Goal: Information Seeking & Learning: Learn about a topic

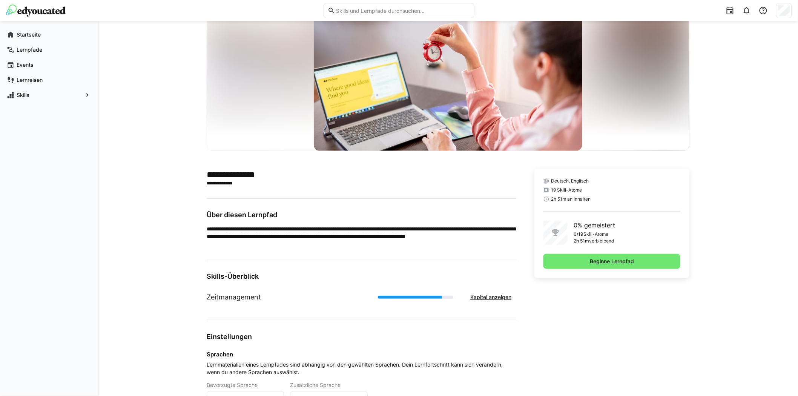
scroll to position [108, 0]
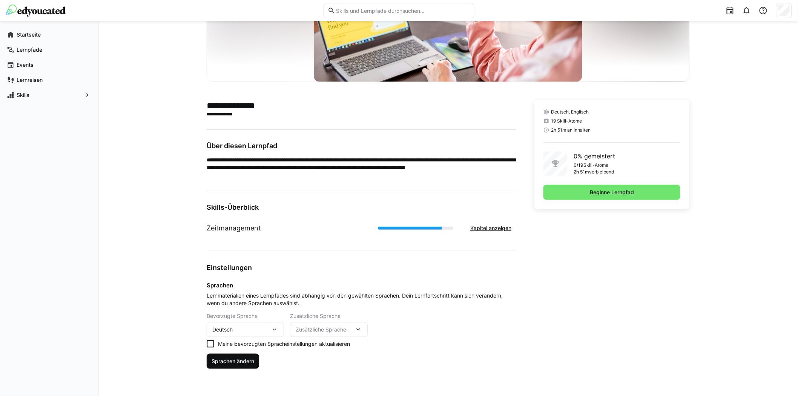
drag, startPoint x: 209, startPoint y: 342, endPoint x: 230, endPoint y: 354, distance: 24.3
click at [209, 343] on icon at bounding box center [211, 344] width 8 height 8
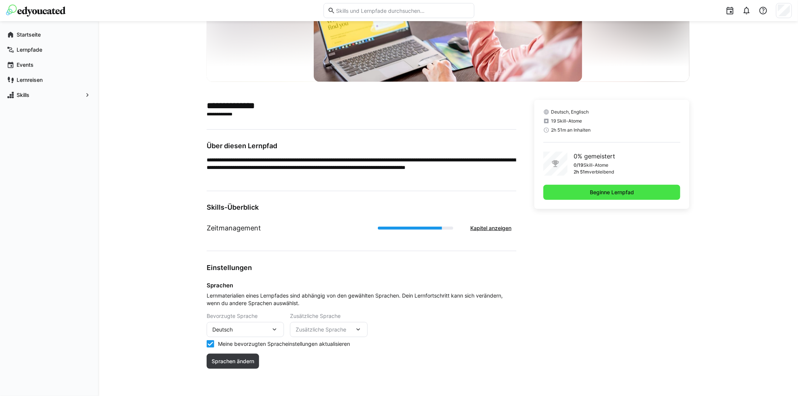
click at [635, 195] on span "Beginne Lernpfad" at bounding box center [612, 193] width 46 height 8
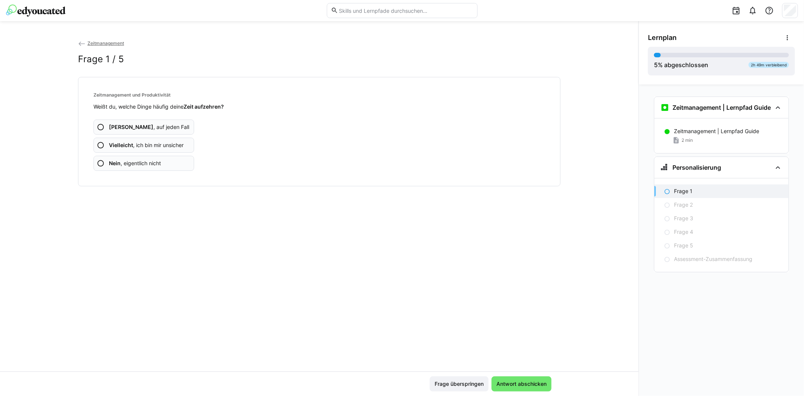
click at [100, 143] on eds-icon at bounding box center [101, 145] width 8 height 8
click at [98, 146] on eds-icon at bounding box center [101, 145] width 8 height 8
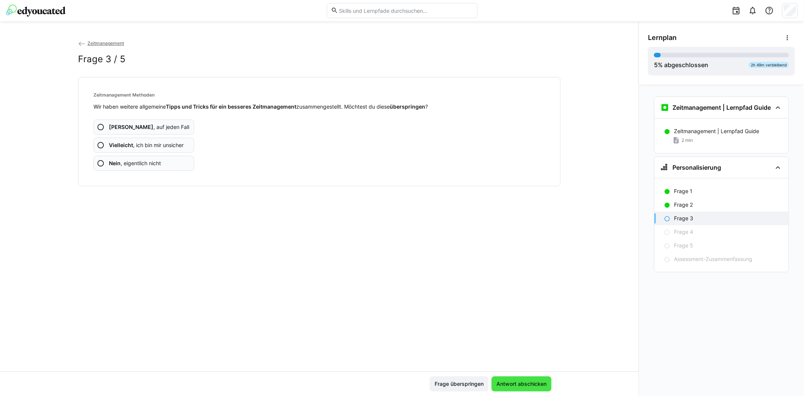
click at [530, 381] on span "Antwort abschicken" at bounding box center [522, 384] width 52 height 8
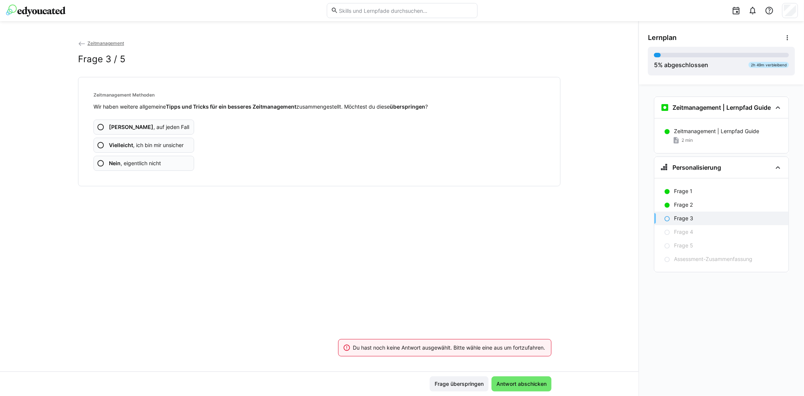
click at [158, 145] on span "Vielleicht , ich bin mir unsicher" at bounding box center [146, 145] width 75 height 8
click at [82, 43] on eds-icon at bounding box center [82, 44] width 8 height 8
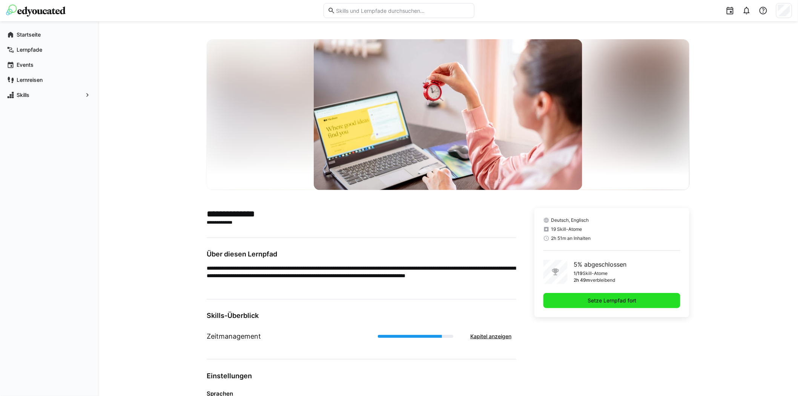
click at [587, 301] on span "Setze Lernpfad fort" at bounding box center [611, 301] width 51 height 8
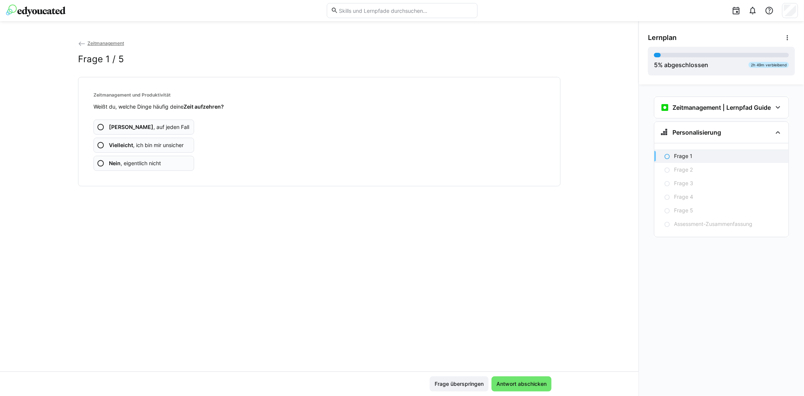
click at [165, 144] on span "Vielleicht , ich bin mir unsicher" at bounding box center [146, 145] width 75 height 8
click at [173, 126] on app-assessment-question-radio "Ja , auf jeden Fall" at bounding box center [144, 127] width 101 height 15
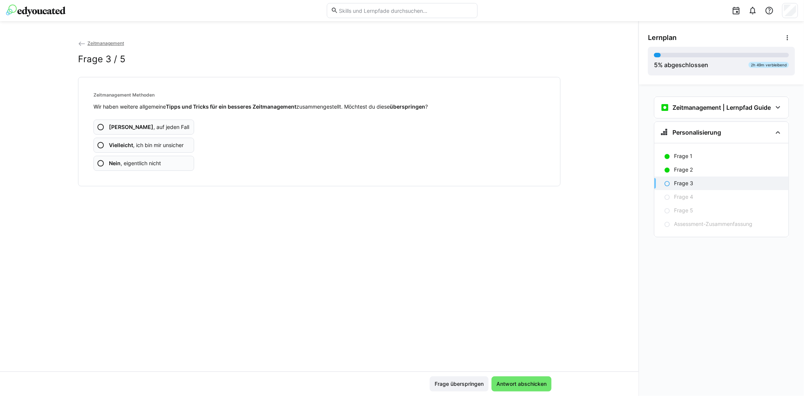
click at [152, 163] on span "Nein , eigentlich nicht" at bounding box center [135, 164] width 52 height 8
click at [171, 144] on span "Vielleicht , ich bin mir unsicher" at bounding box center [146, 145] width 75 height 8
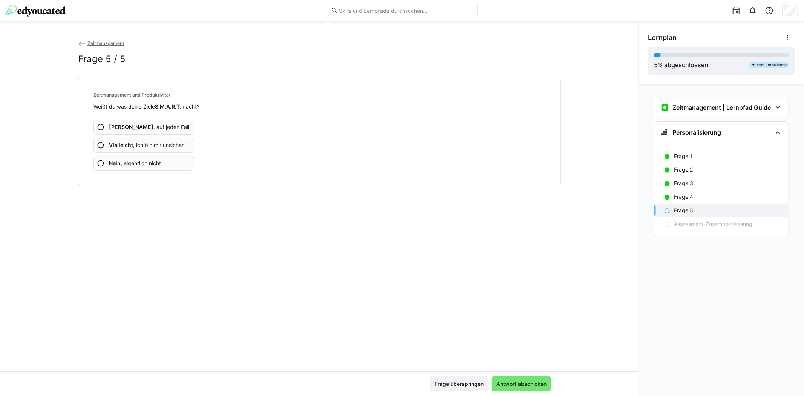
click at [167, 124] on app-assessment-question-radio "Ja , auf jeden Fall" at bounding box center [144, 127] width 101 height 15
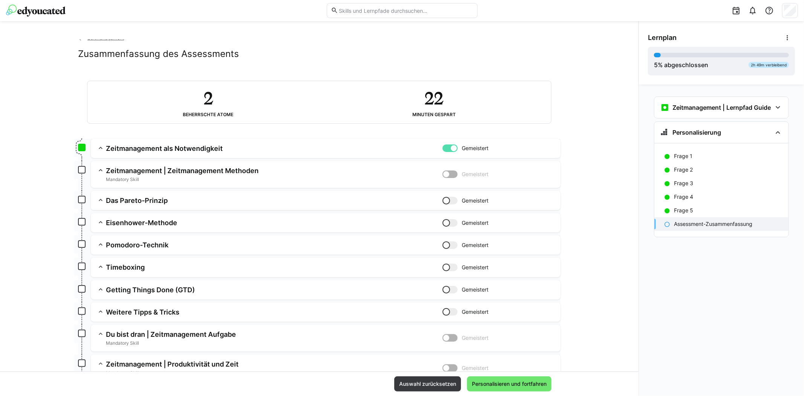
scroll to position [2, 0]
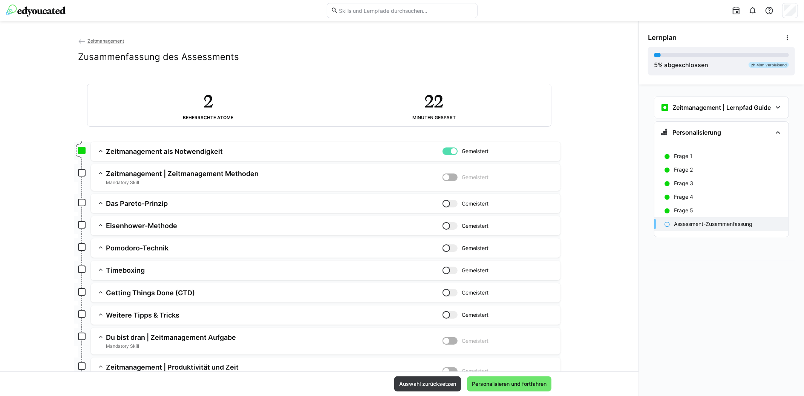
click at [100, 149] on eds-icon at bounding box center [101, 151] width 8 height 8
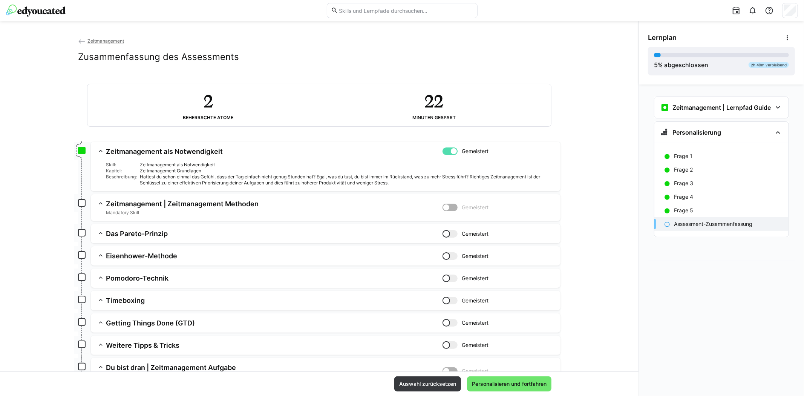
click at [100, 148] on eds-icon at bounding box center [101, 151] width 8 height 8
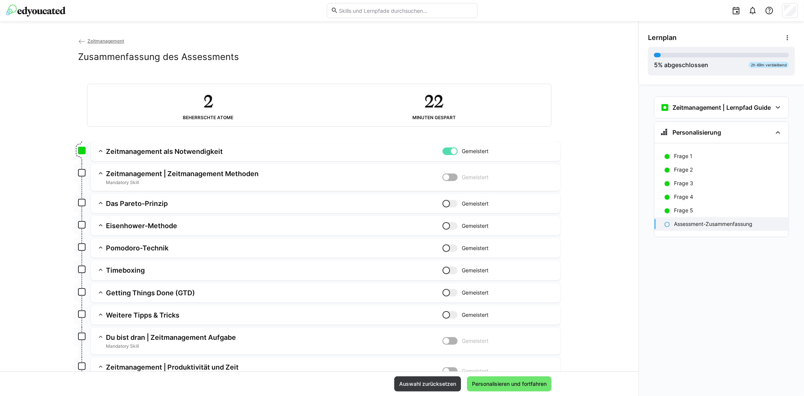
click at [443, 149] on div at bounding box center [450, 151] width 15 height 8
